Goal: Transaction & Acquisition: Book appointment/travel/reservation

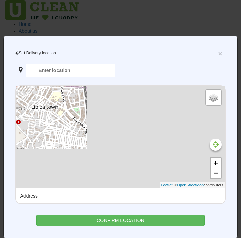
type input "LGF [STREET_ADDRESS]"
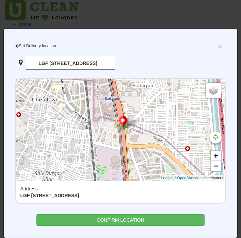
scroll to position [10, 0]
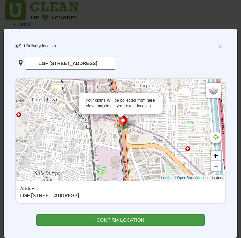
click at [115, 220] on div "CONFIRM LOCATION" at bounding box center [120, 220] width 168 height 12
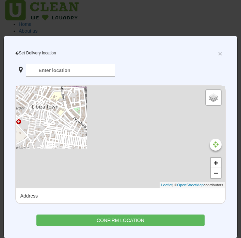
type input "LGF [STREET_ADDRESS]"
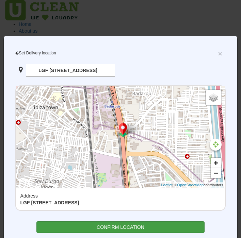
click at [143, 227] on div "CONFIRM LOCATION" at bounding box center [120, 227] width 168 height 12
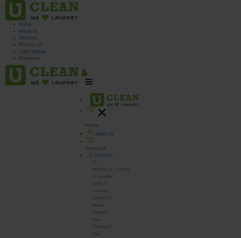
click at [120, 65] on div "Home About us Franchise Services Dry Cleaning Laundry by Kg Premium Laundry Ste…" at bounding box center [100, 191] width 40 height 252
click at [92, 80] on span at bounding box center [88, 82] width 7 height 5
click at [108, 106] on icon at bounding box center [102, 113] width 14 height 14
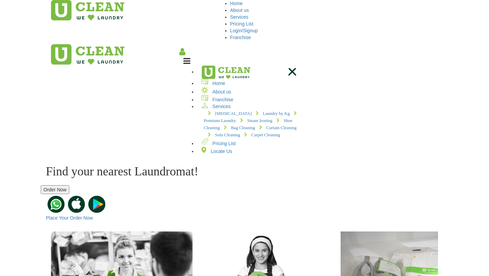
click at [69, 185] on button "Order Now" at bounding box center [55, 189] width 29 height 9
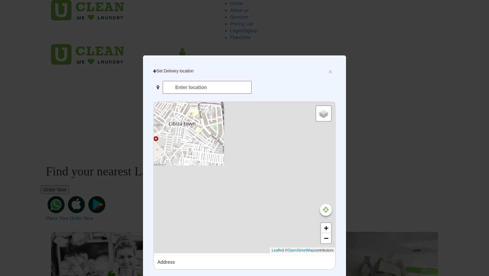
type input "LGF [STREET_ADDRESS]"
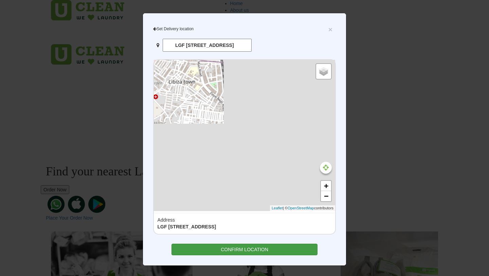
click at [240, 238] on div "CONFIRM LOCATION" at bounding box center [245, 250] width 146 height 12
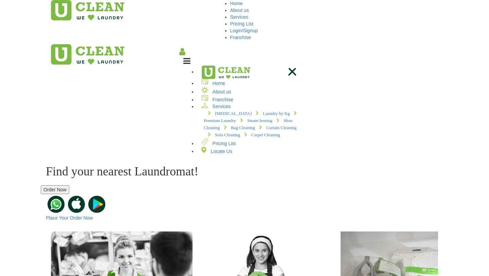
click at [69, 185] on button "Order Now" at bounding box center [55, 189] width 29 height 9
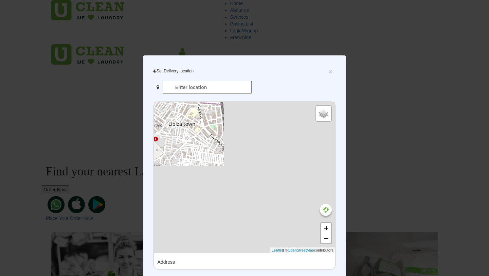
type input "LGF [STREET_ADDRESS]"
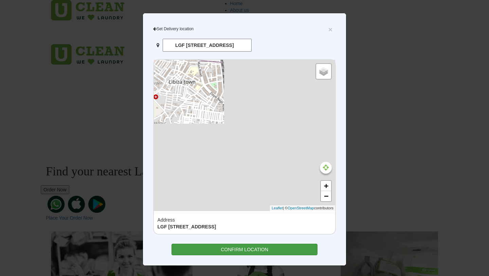
click at [232, 238] on div "CONFIRM LOCATION" at bounding box center [245, 250] width 146 height 12
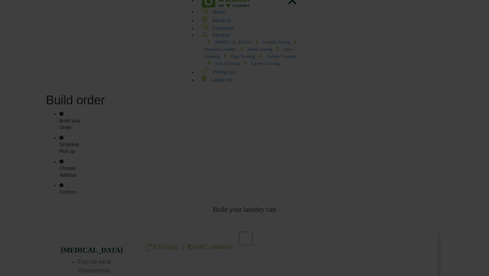
scroll to position [206, 0]
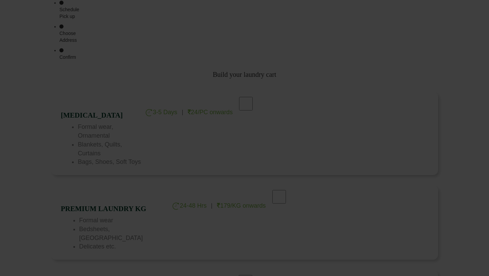
click at [240, 99] on div at bounding box center [246, 106] width 17 height 15
click at [240, 97] on input "checkbox" at bounding box center [246, 104] width 17 height 14
checkbox input "true"
click at [240, 190] on input "checkbox" at bounding box center [279, 197] width 17 height 14
checkbox input "true"
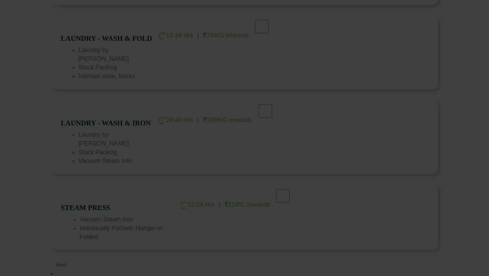
scroll to position [652, 0]
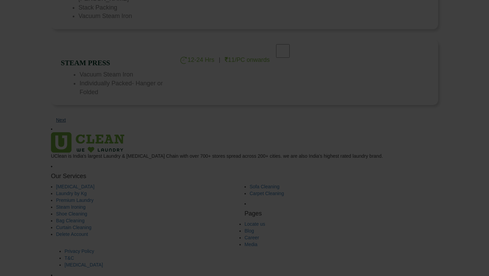
click at [76, 115] on img at bounding box center [71, 120] width 10 height 10
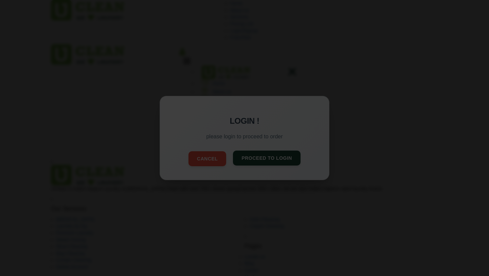
click at [240, 157] on button "Proceed to Login" at bounding box center [267, 158] width 68 height 15
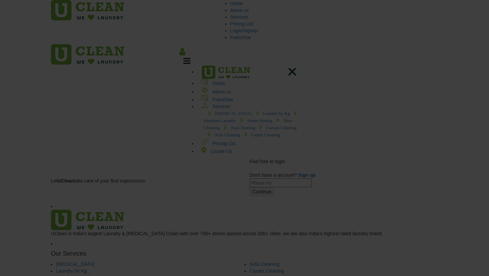
click at [240, 178] on input "tel" at bounding box center [281, 182] width 62 height 9
type input "9304236395"
click at [240, 178] on div "9304236395 Continue" at bounding box center [344, 187] width 189 height 18
click at [240, 187] on button "Continue" at bounding box center [262, 191] width 24 height 9
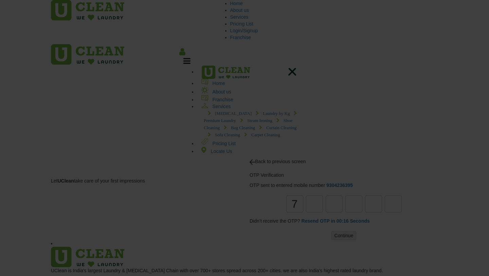
type input "7"
type input "8"
type input "3"
type input "8"
type input "4"
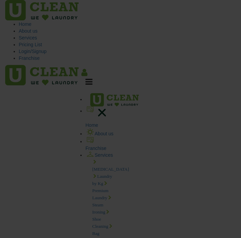
type input "2"
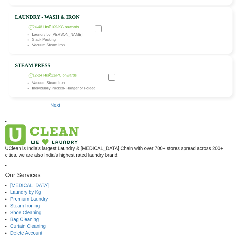
scroll to position [541, 0]
